Goal: Task Accomplishment & Management: Manage account settings

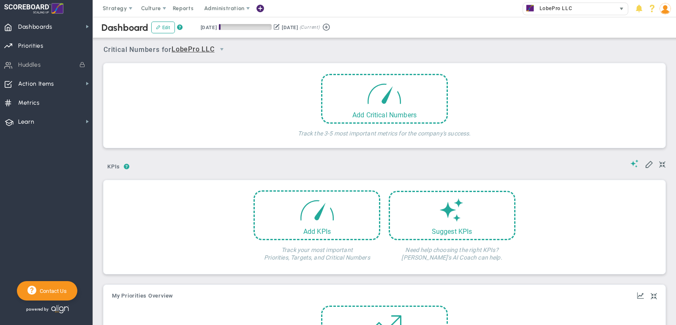
click at [558, 6] on span "LobePro LLC" at bounding box center [553, 8] width 37 height 11
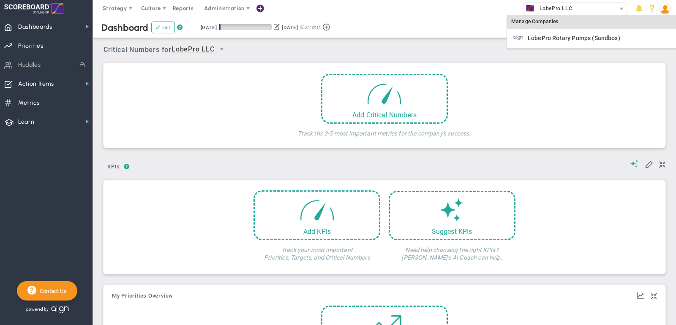
click at [554, 21] on div "Manage Companies" at bounding box center [591, 22] width 169 height 14
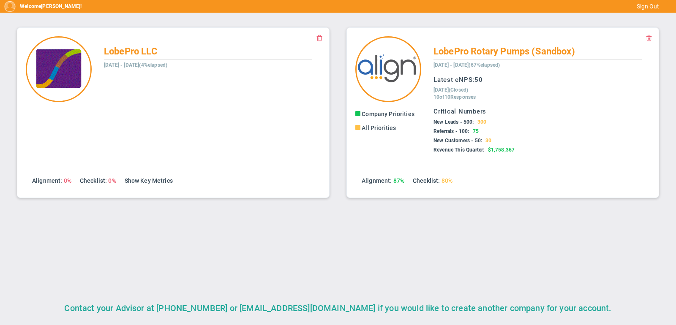
click at [648, 35] on span at bounding box center [648, 37] width 7 height 7
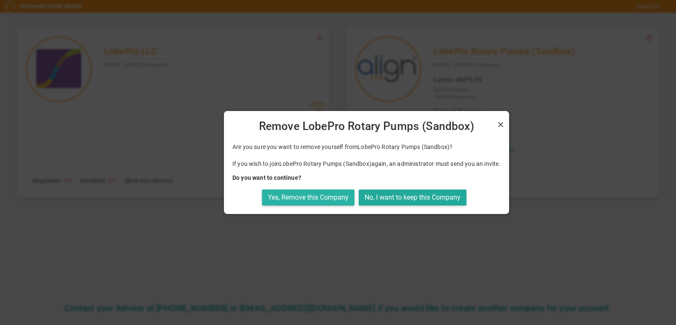
click at [337, 194] on button "Yes, Remove this Company" at bounding box center [308, 198] width 92 height 16
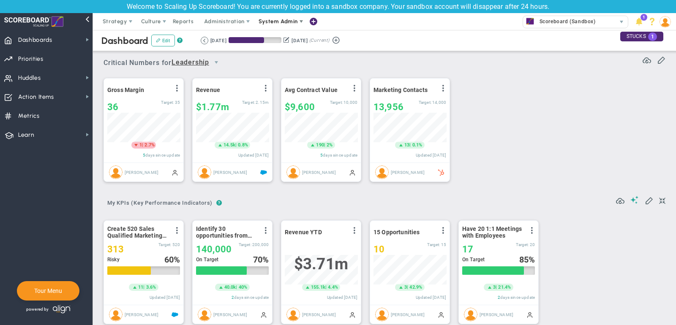
click at [277, 24] on span "System Admin" at bounding box center [277, 21] width 39 height 6
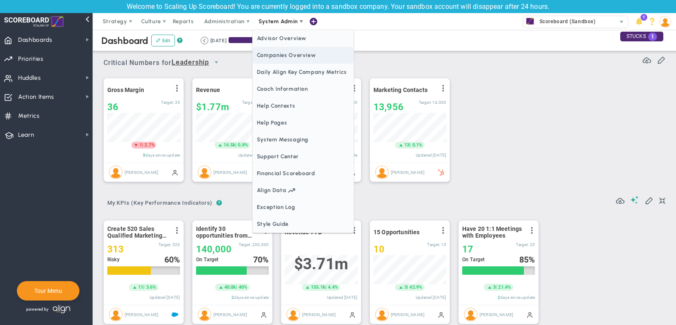
click at [286, 54] on span "Companies Overview" at bounding box center [303, 55] width 101 height 17
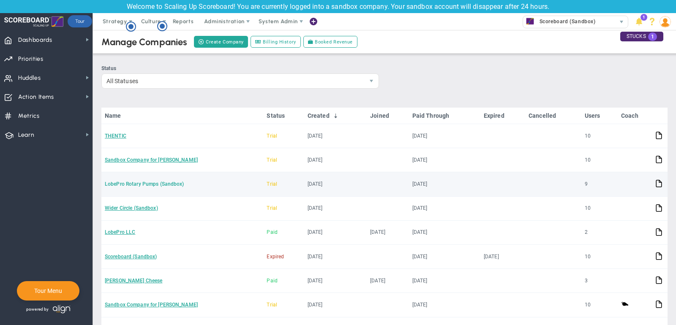
scroll to position [40, 0]
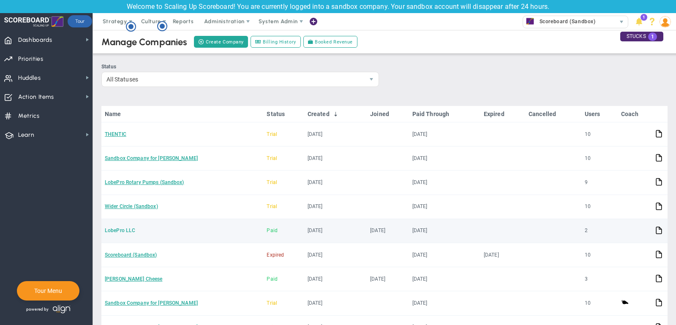
click at [119, 228] on link "LobePro LLC" at bounding box center [120, 231] width 30 height 6
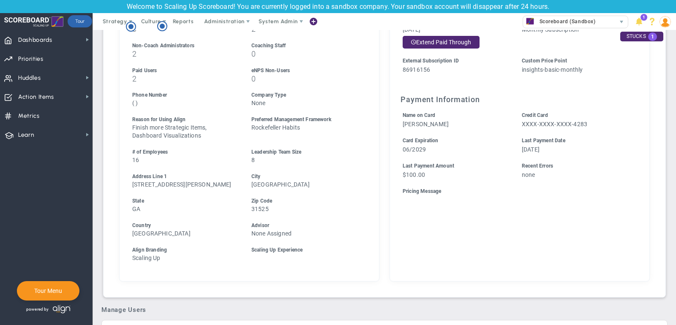
scroll to position [364, 0]
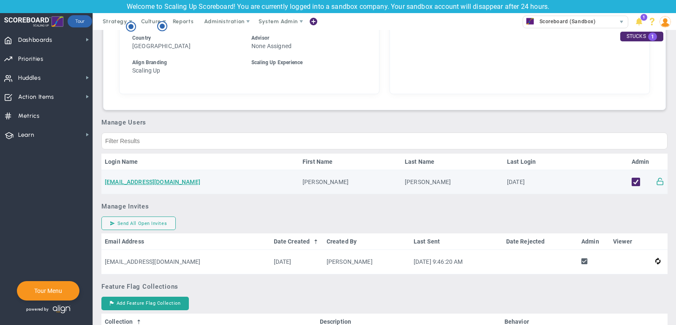
click at [660, 181] on span at bounding box center [660, 181] width 8 height 8
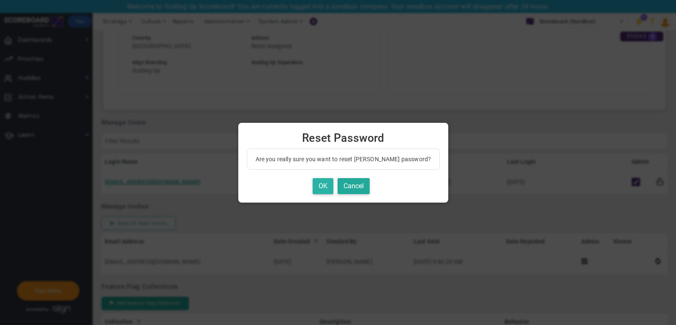
click at [318, 185] on button "OK" at bounding box center [323, 186] width 21 height 16
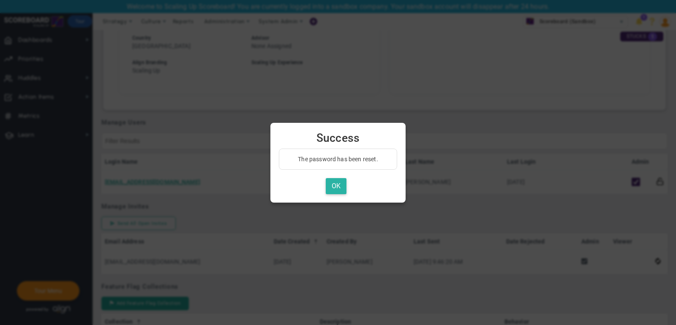
click at [338, 185] on button "OK" at bounding box center [336, 186] width 21 height 16
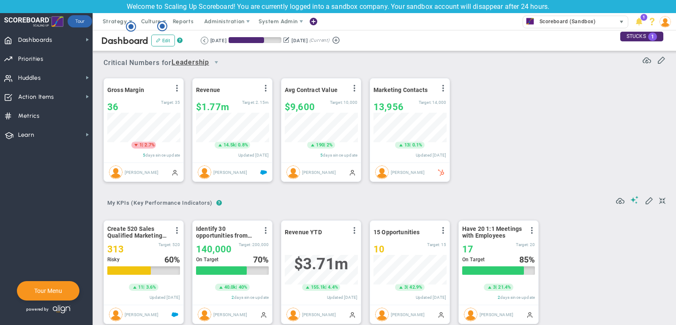
click at [591, 24] on span "Scoreboard (Sandbox)" at bounding box center [565, 21] width 60 height 11
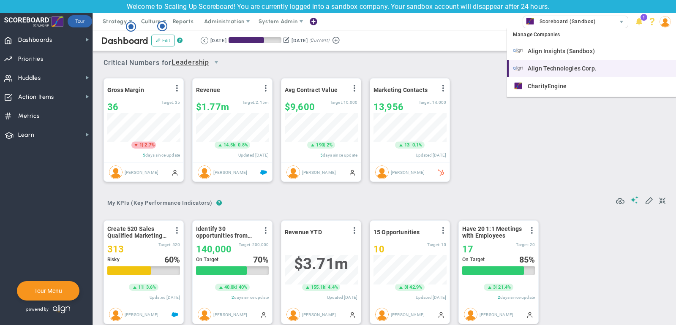
click at [585, 65] on div "Align Technologies Corp." at bounding box center [592, 68] width 159 height 11
